Goal: Check status: Check status

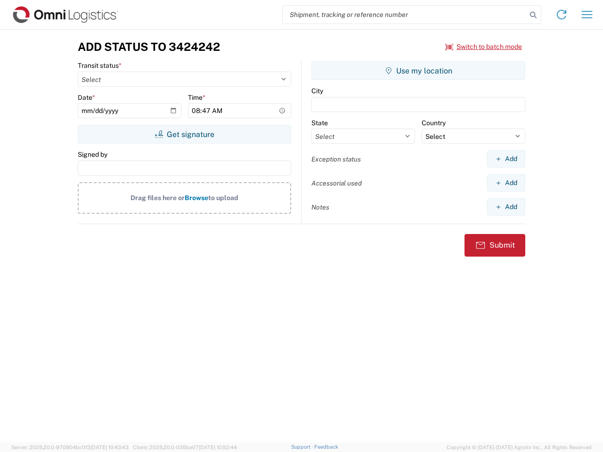
click at [405, 15] on input "search" at bounding box center [405, 15] width 244 height 18
click at [533, 15] on icon at bounding box center [533, 14] width 13 height 13
click at [562, 15] on icon at bounding box center [561, 14] width 15 height 15
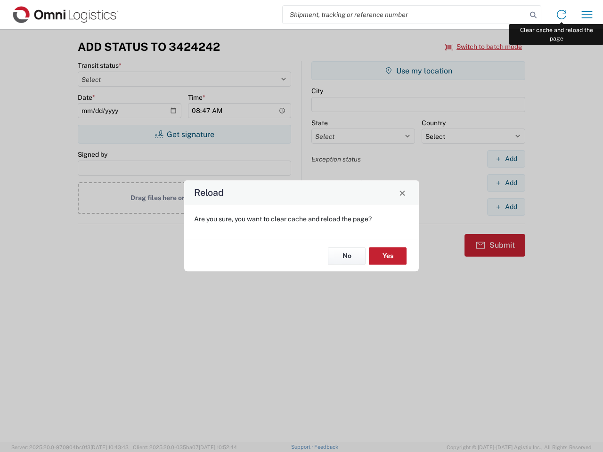
click at [587, 15] on div "Reload Are you sure, you want to clear cache and reload the page? No Yes" at bounding box center [301, 226] width 603 height 452
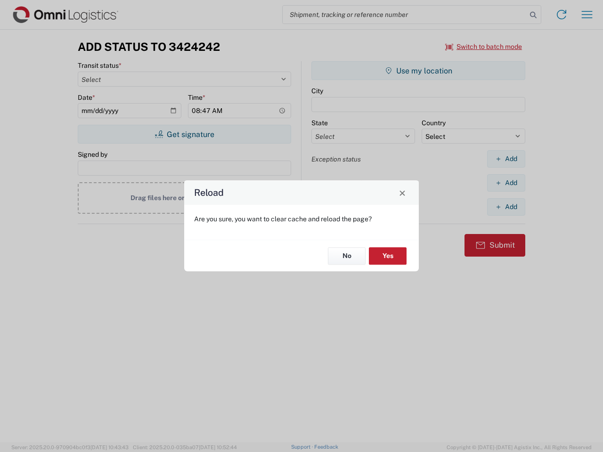
click at [484, 47] on div "Reload Are you sure, you want to clear cache and reload the page? No Yes" at bounding box center [301, 226] width 603 height 452
click at [184, 134] on div "Reload Are you sure, you want to clear cache and reload the page? No Yes" at bounding box center [301, 226] width 603 height 452
click at [418, 71] on div "Reload Are you sure, you want to clear cache and reload the page? No Yes" at bounding box center [301, 226] width 603 height 452
click at [506, 159] on div "Reload Are you sure, you want to clear cache and reload the page? No Yes" at bounding box center [301, 226] width 603 height 452
click at [506, 183] on div "Reload Are you sure, you want to clear cache and reload the page? No Yes" at bounding box center [301, 226] width 603 height 452
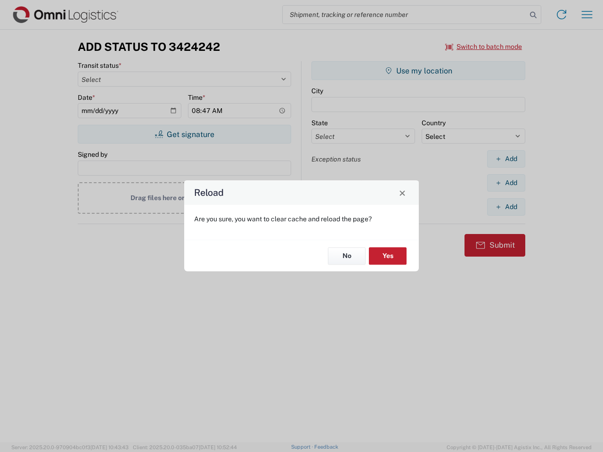
click at [506, 207] on div "Reload Are you sure, you want to clear cache and reload the page? No Yes" at bounding box center [301, 226] width 603 height 452
